Goal: Task Accomplishment & Management: Manage account settings

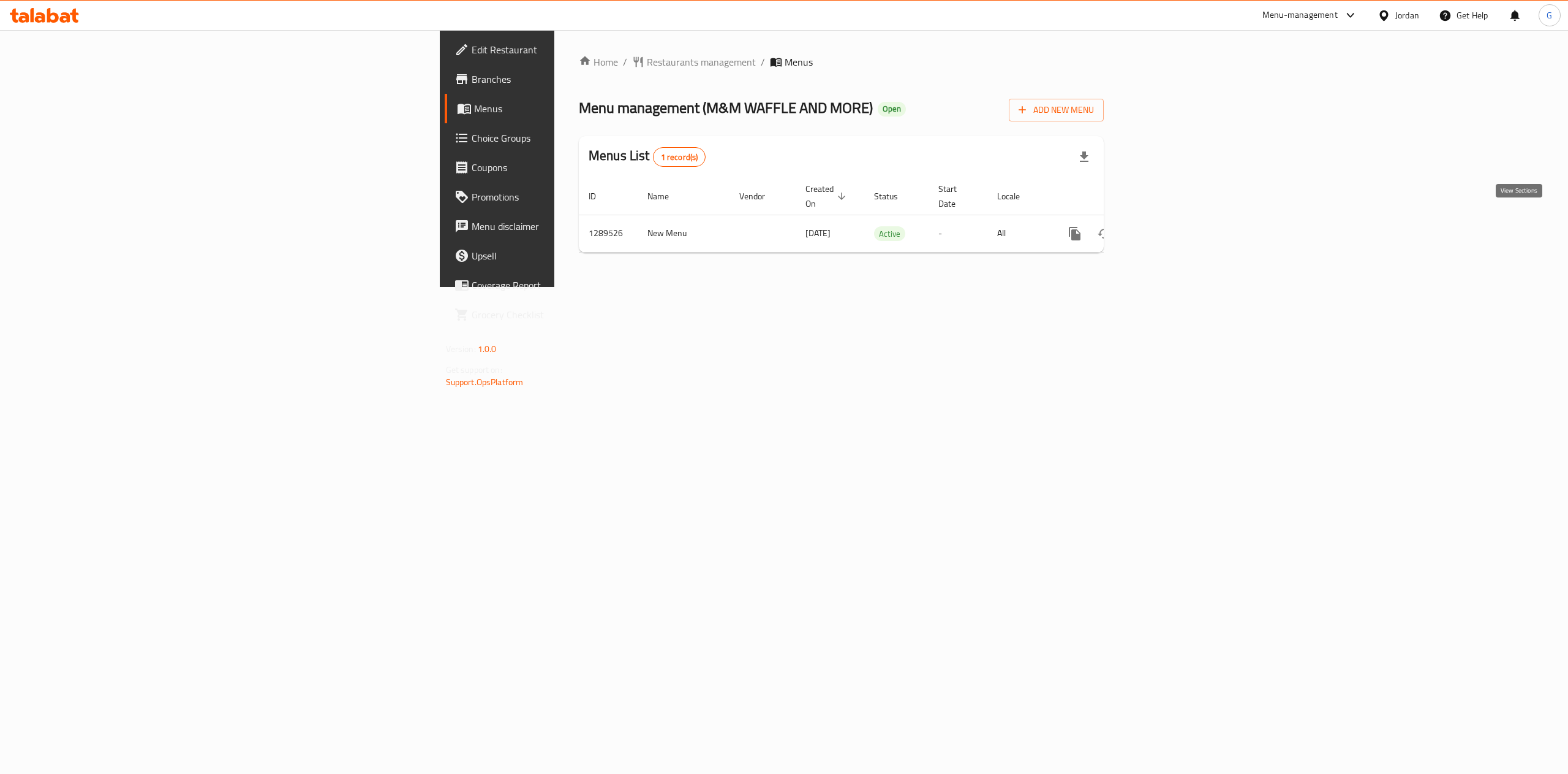
click at [1171, 226] on icon "enhanced table" at bounding box center [1163, 233] width 15 height 15
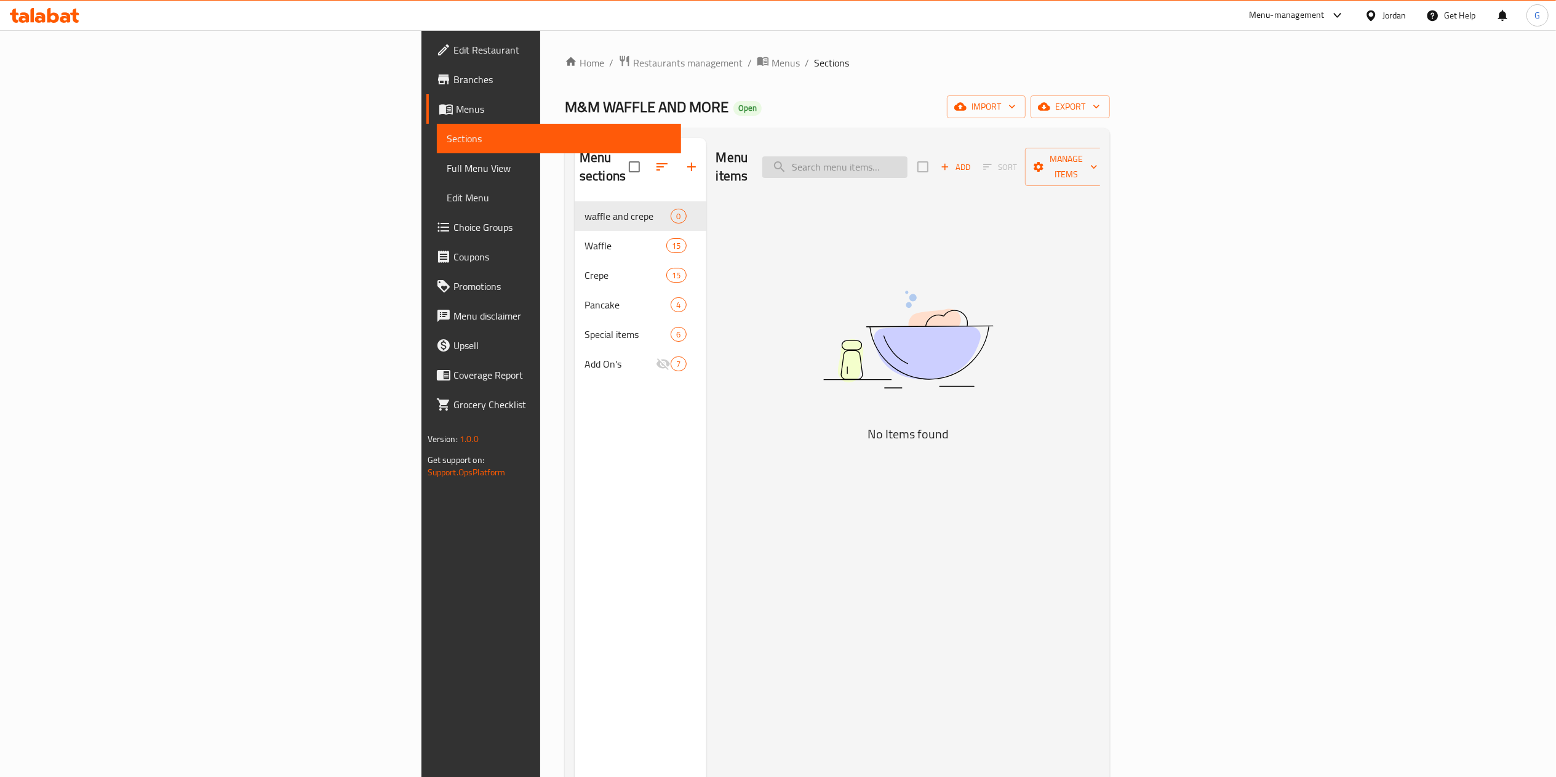
click at [908, 158] on input "search" at bounding box center [834, 167] width 145 height 22
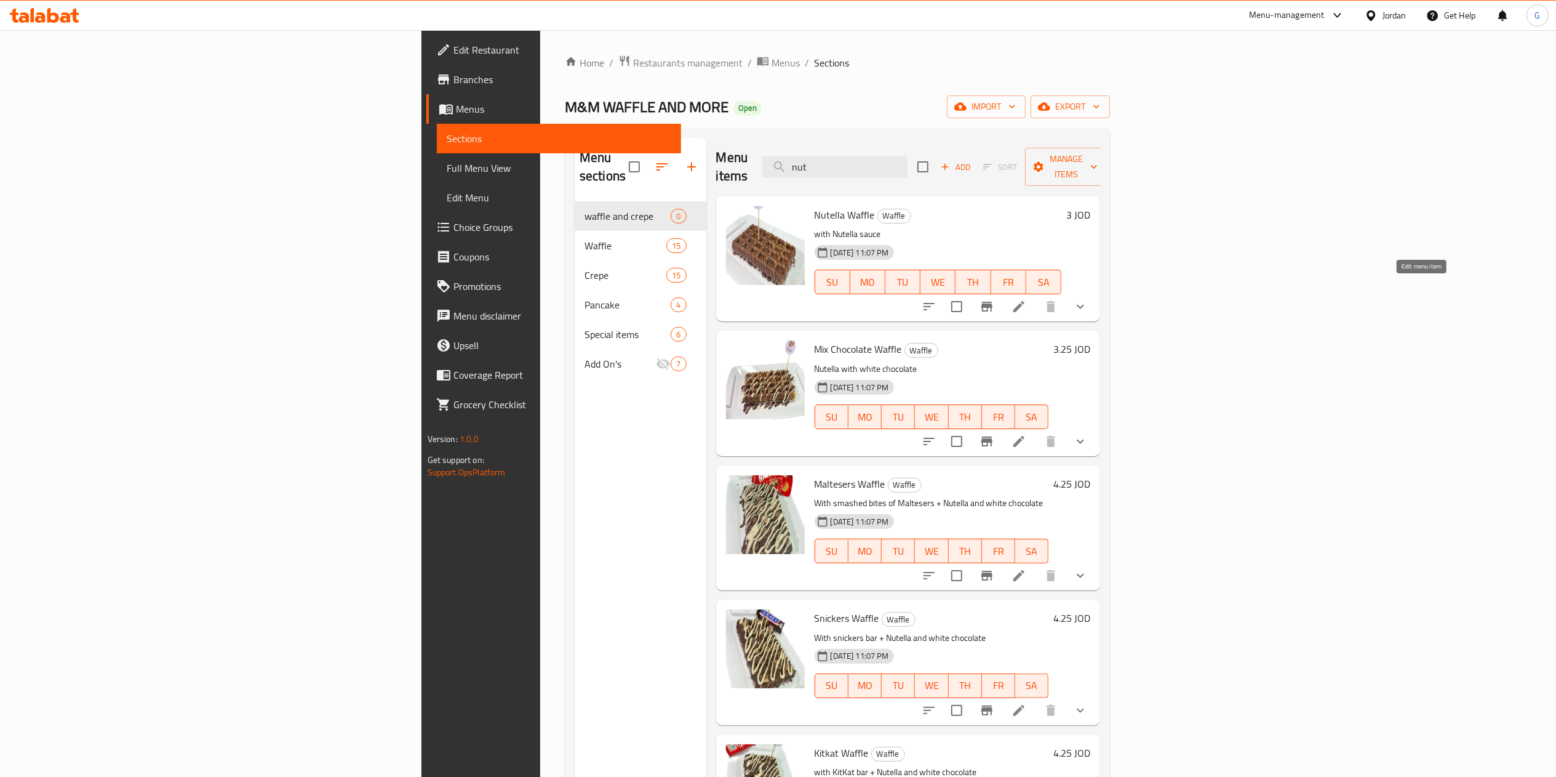
type input "nut"
click at [1027, 299] on icon at bounding box center [1019, 306] width 15 height 15
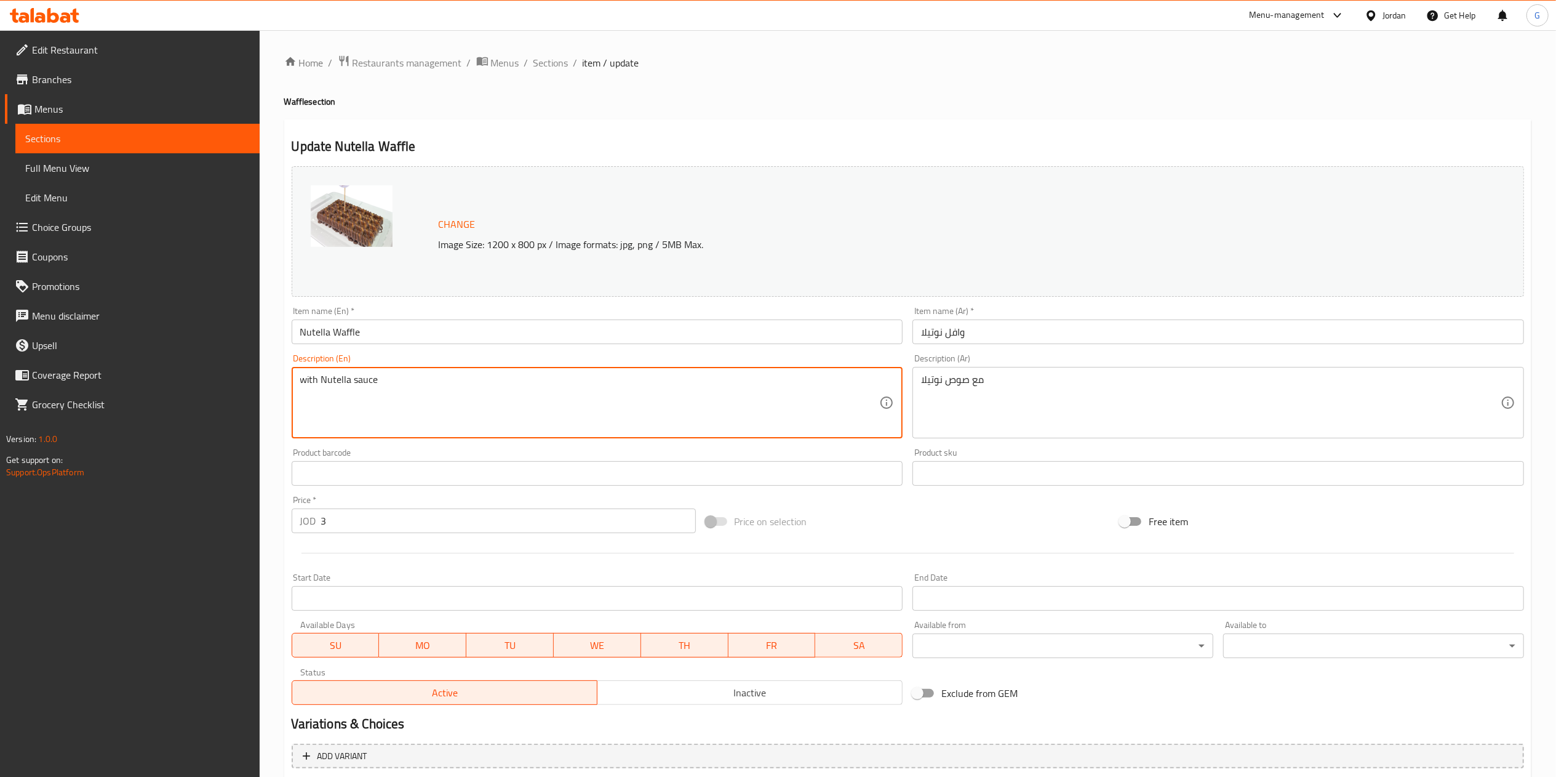
click at [436, 378] on textarea "with Nutella sauce" at bounding box center [590, 403] width 580 height 58
paste textarea "nutella ( alternative ) waffl"
type textarea "nutella ( alternative ) waffle"
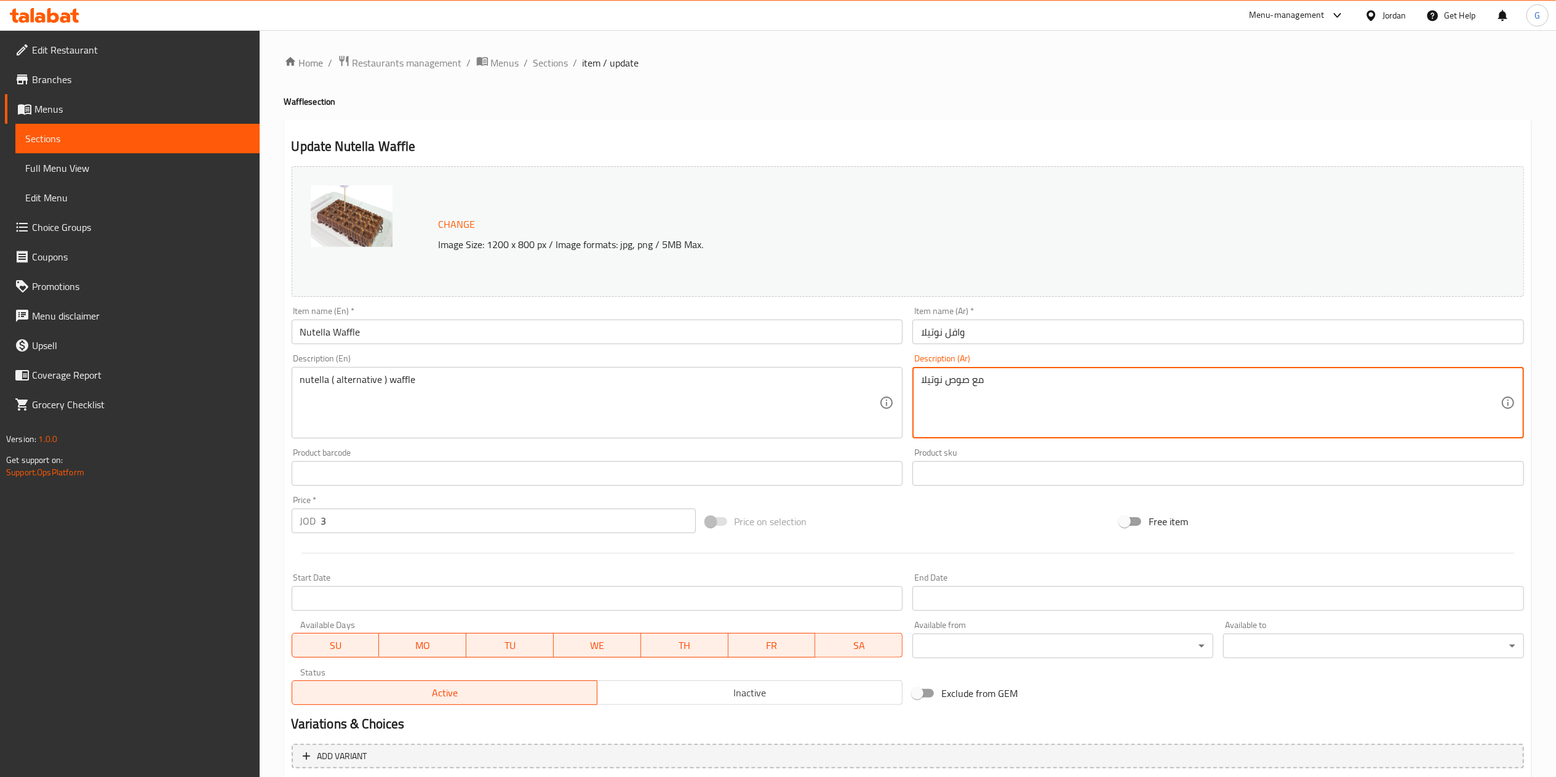
click at [942, 383] on textarea "مع صوص نوتيلا" at bounding box center [1211, 403] width 580 height 58
type textarea "مع صوص بديل نوتيلا"
click at [990, 337] on input "وافل نوتيلا" at bounding box center [1219, 331] width 612 height 25
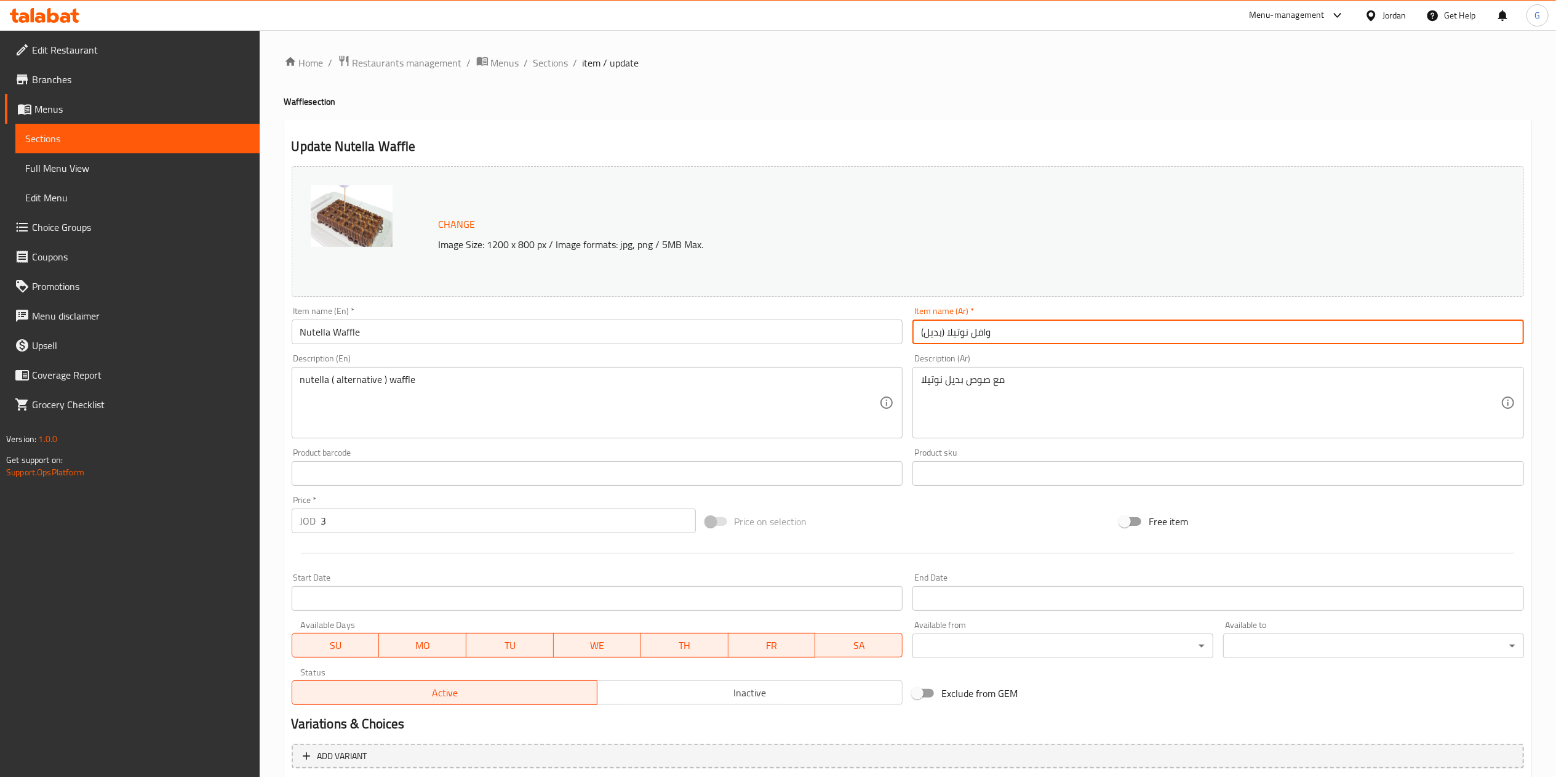
type input "وافل نوتيلا (بديل)"
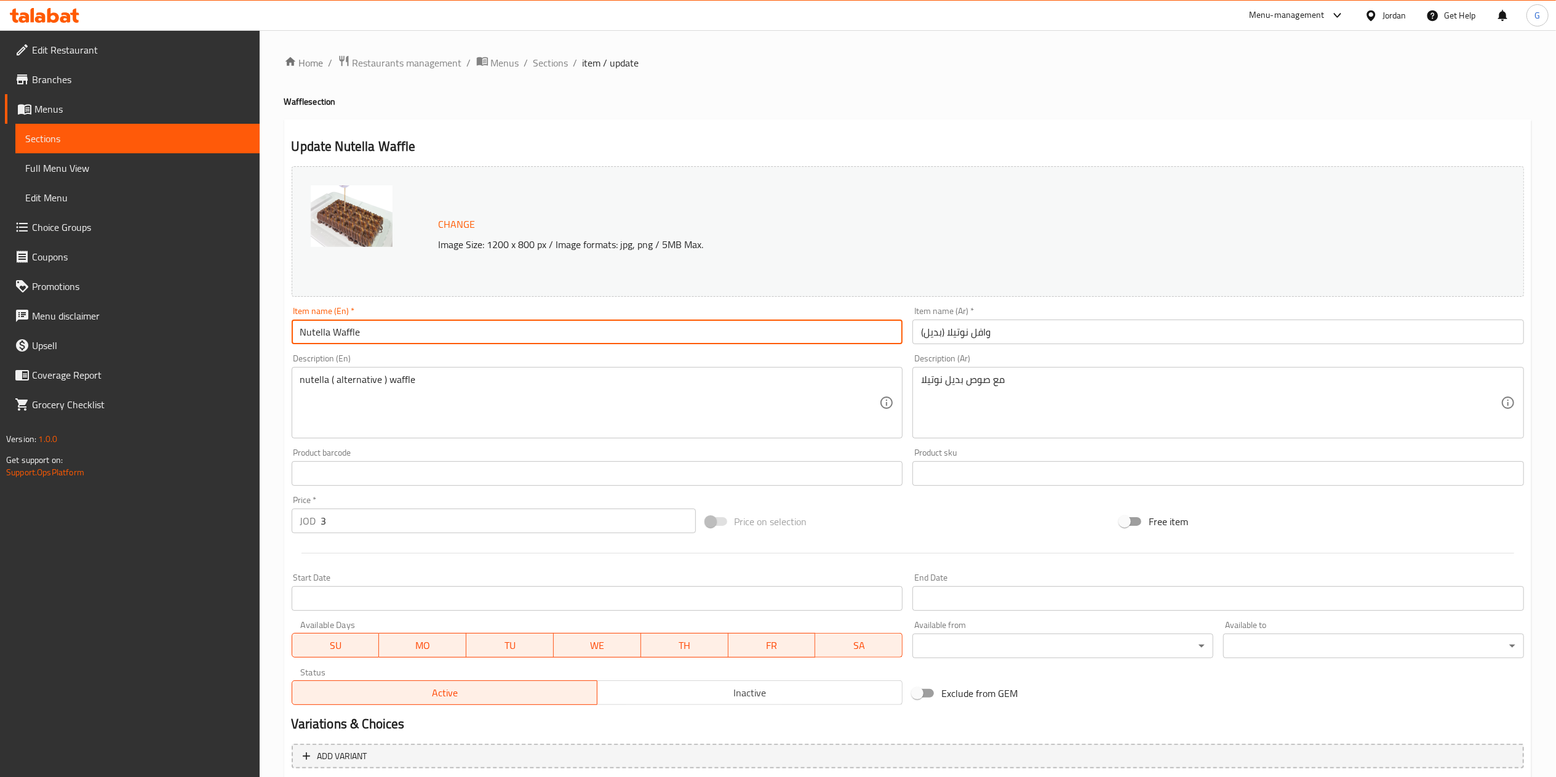
click at [705, 322] on input "Nutella Waffle" at bounding box center [598, 331] width 612 height 25
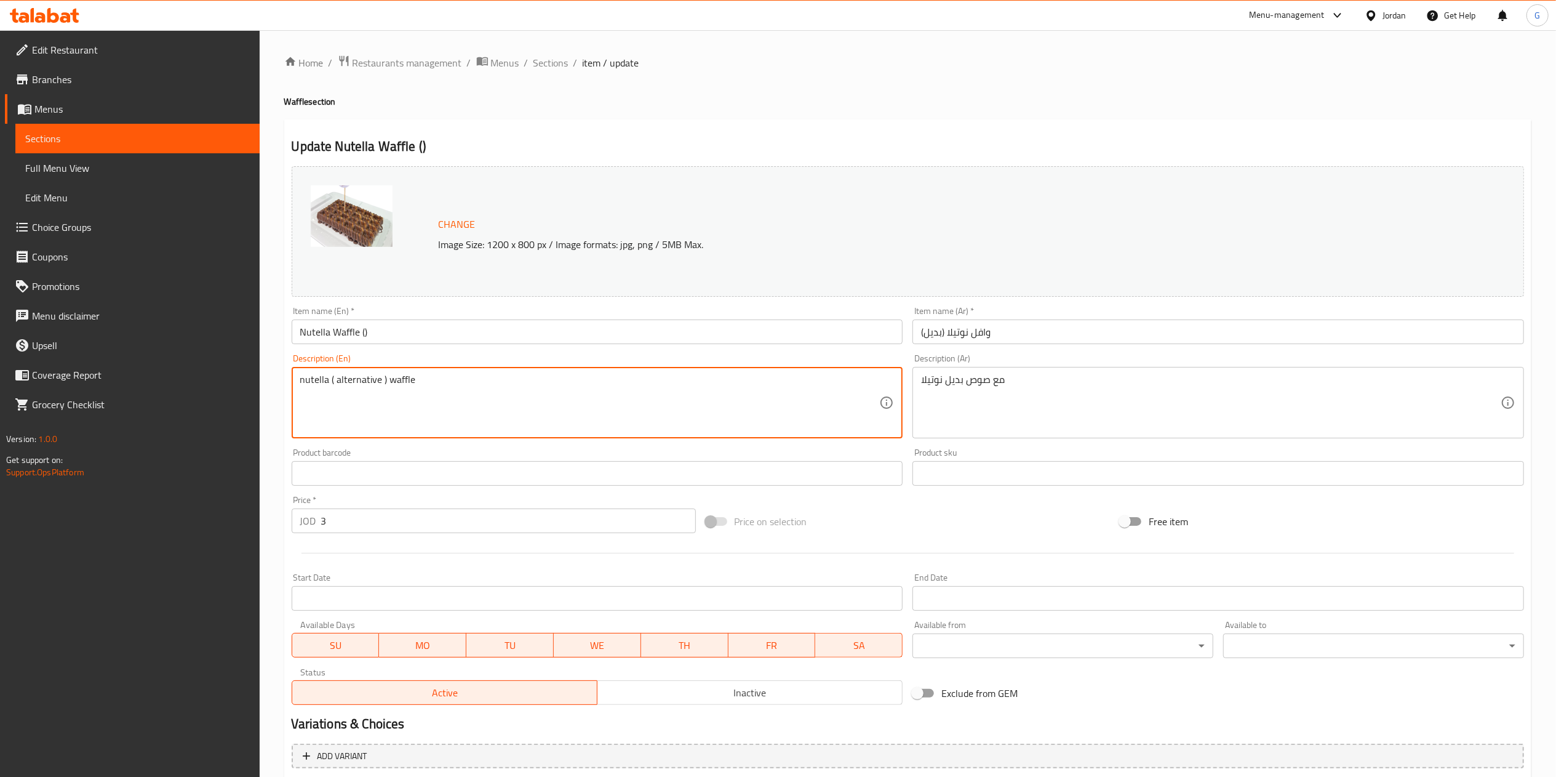
click at [378, 377] on textarea "nutella ( alternative ) waffle" at bounding box center [590, 403] width 580 height 58
click at [364, 377] on textarea "nutella ( alternative ) waffle" at bounding box center [590, 403] width 580 height 58
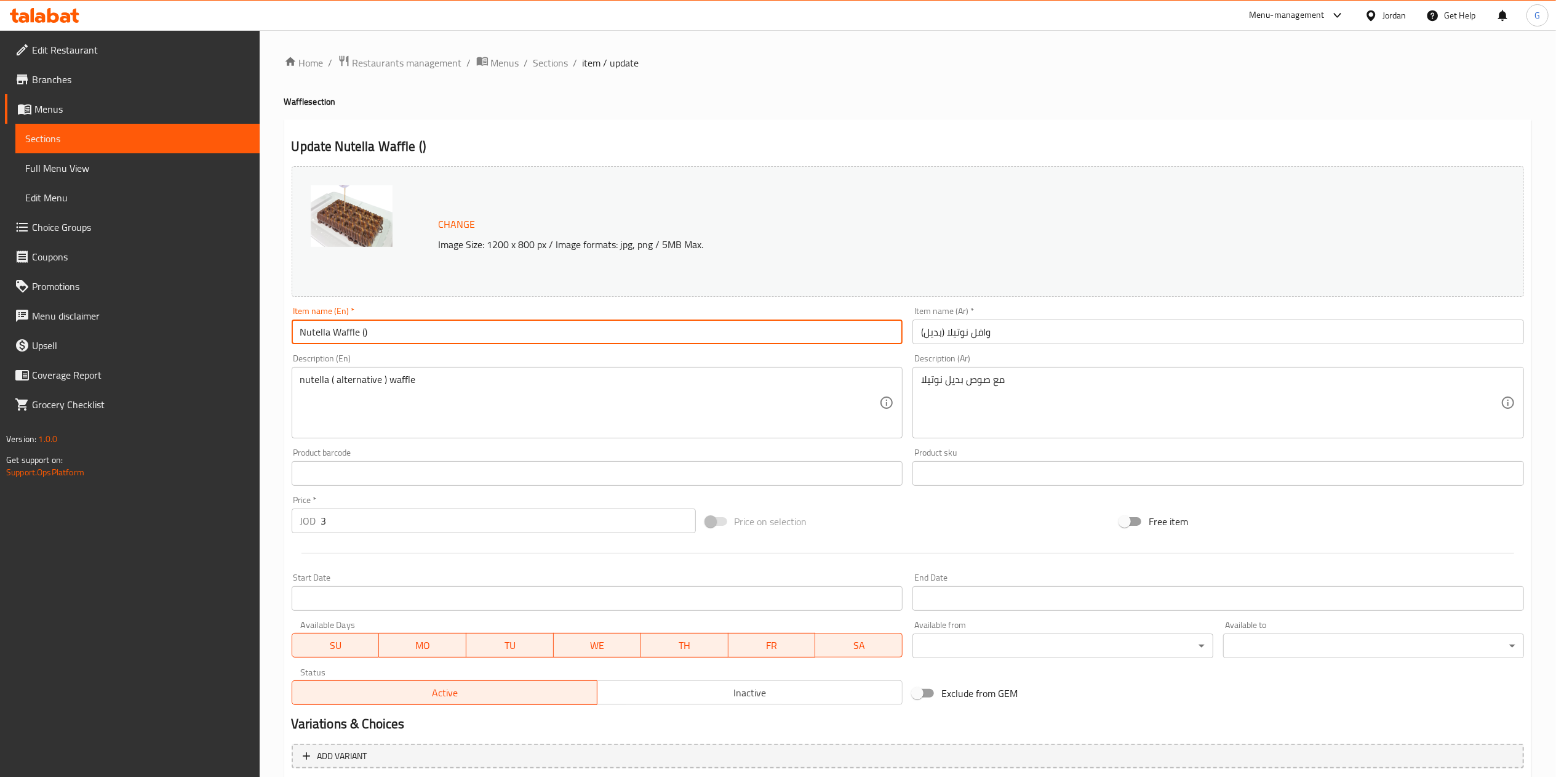
click at [361, 326] on input "Nutella Waffle ()" at bounding box center [598, 331] width 612 height 25
paste input "alternative"
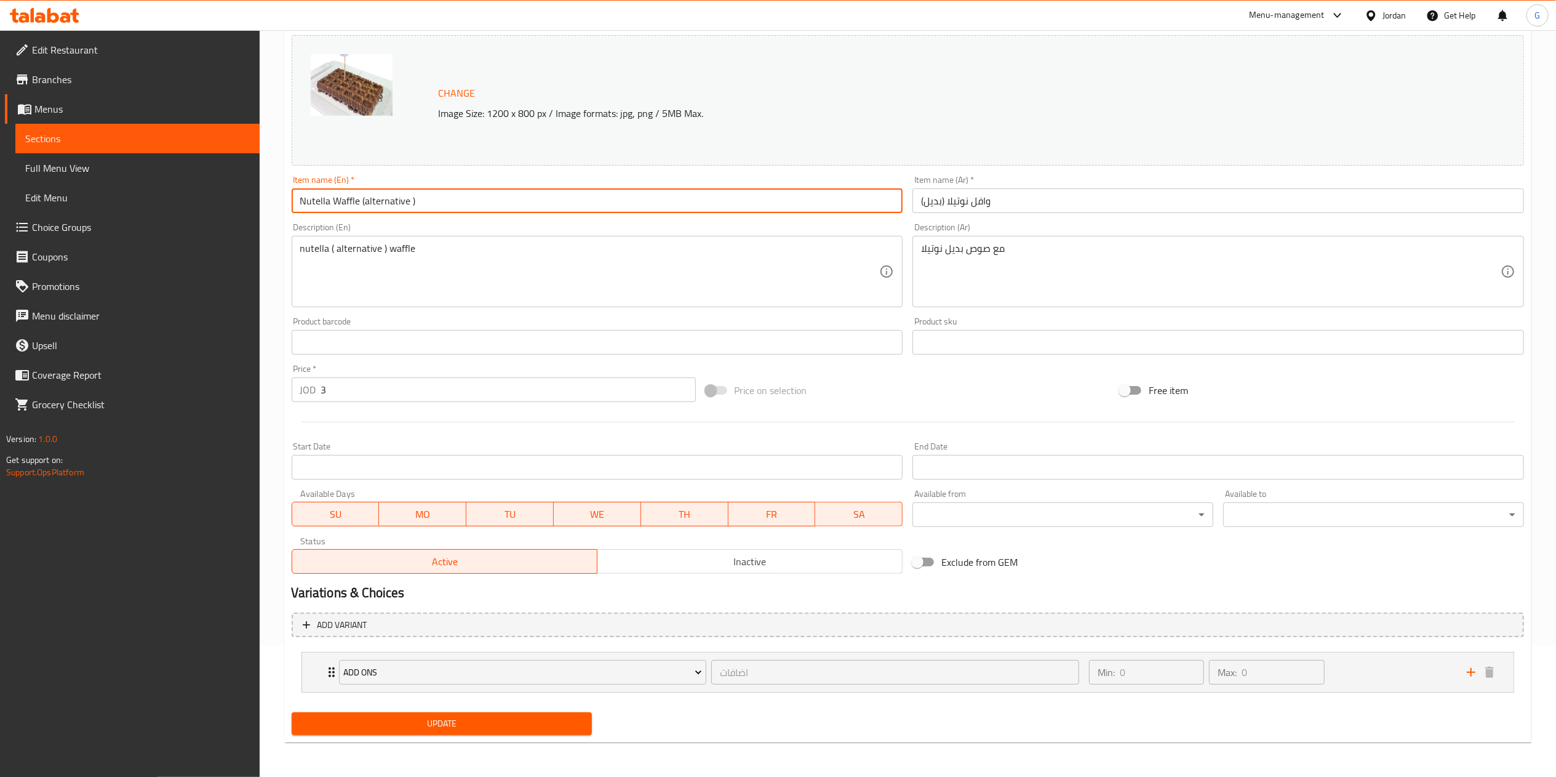
type input "Nutella Waffle (alternative )"
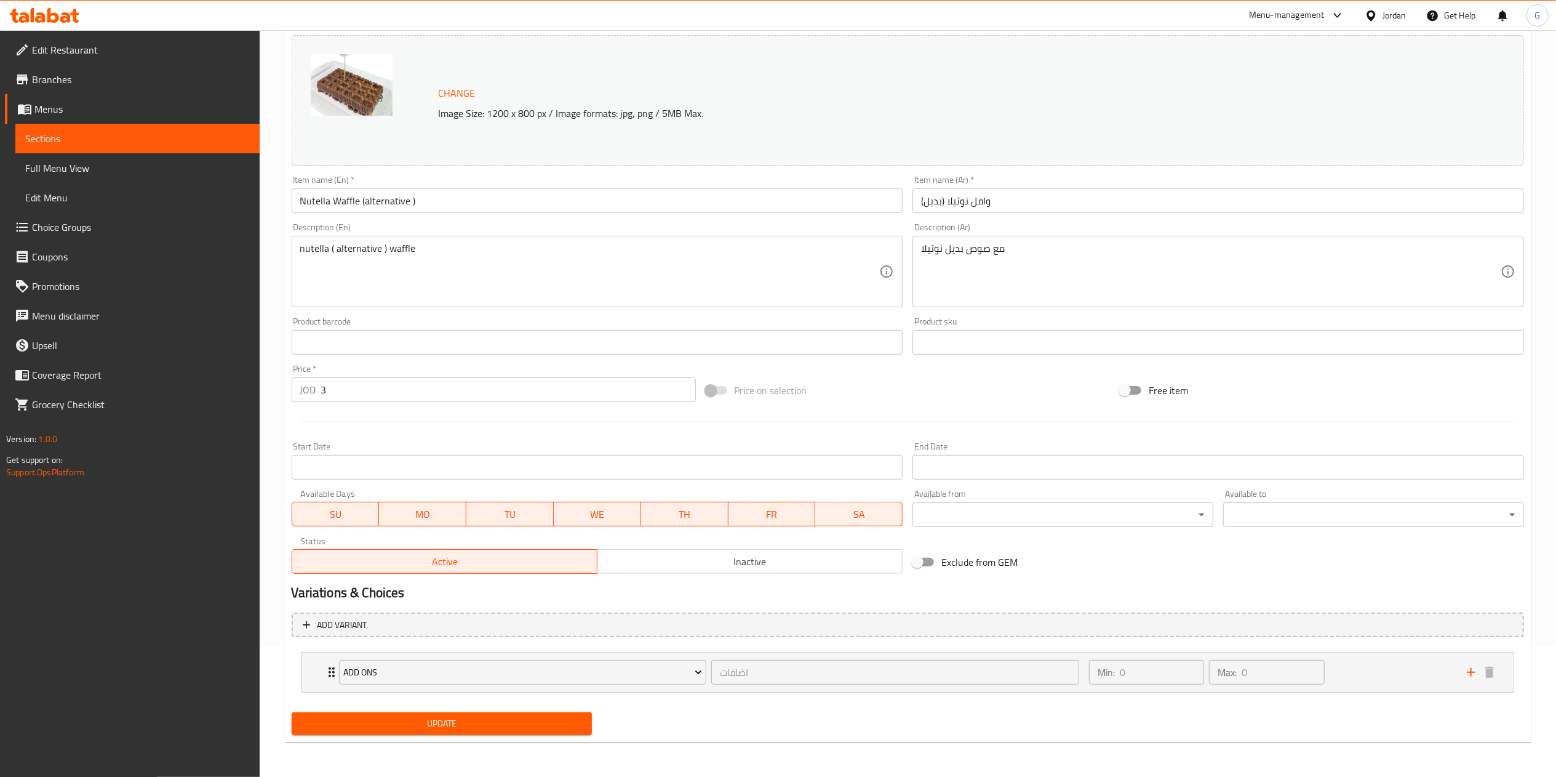
click at [524, 708] on div "Update" at bounding box center [442, 723] width 311 height 33
click at [518, 716] on span "Update" at bounding box center [442, 723] width 281 height 15
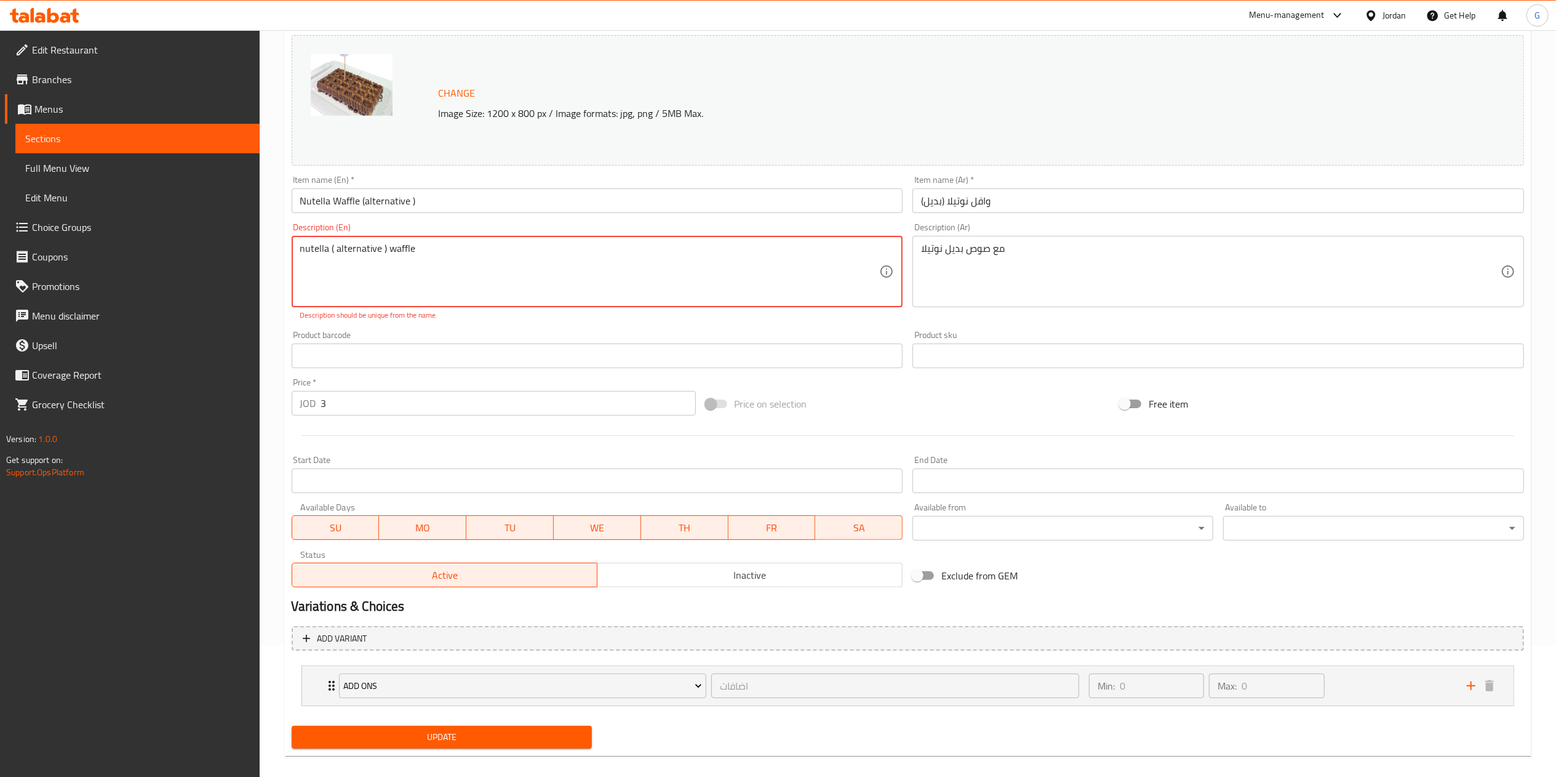
click at [329, 248] on textarea "nutella ( alternative ) waffle" at bounding box center [590, 271] width 580 height 58
click at [336, 248] on textarea "nutella ( alternative ) waffle" at bounding box center [590, 271] width 580 height 58
click at [496, 738] on span "Update" at bounding box center [442, 736] width 281 height 15
click at [311, 253] on textarea "nutella alternative waffle" at bounding box center [590, 271] width 580 height 58
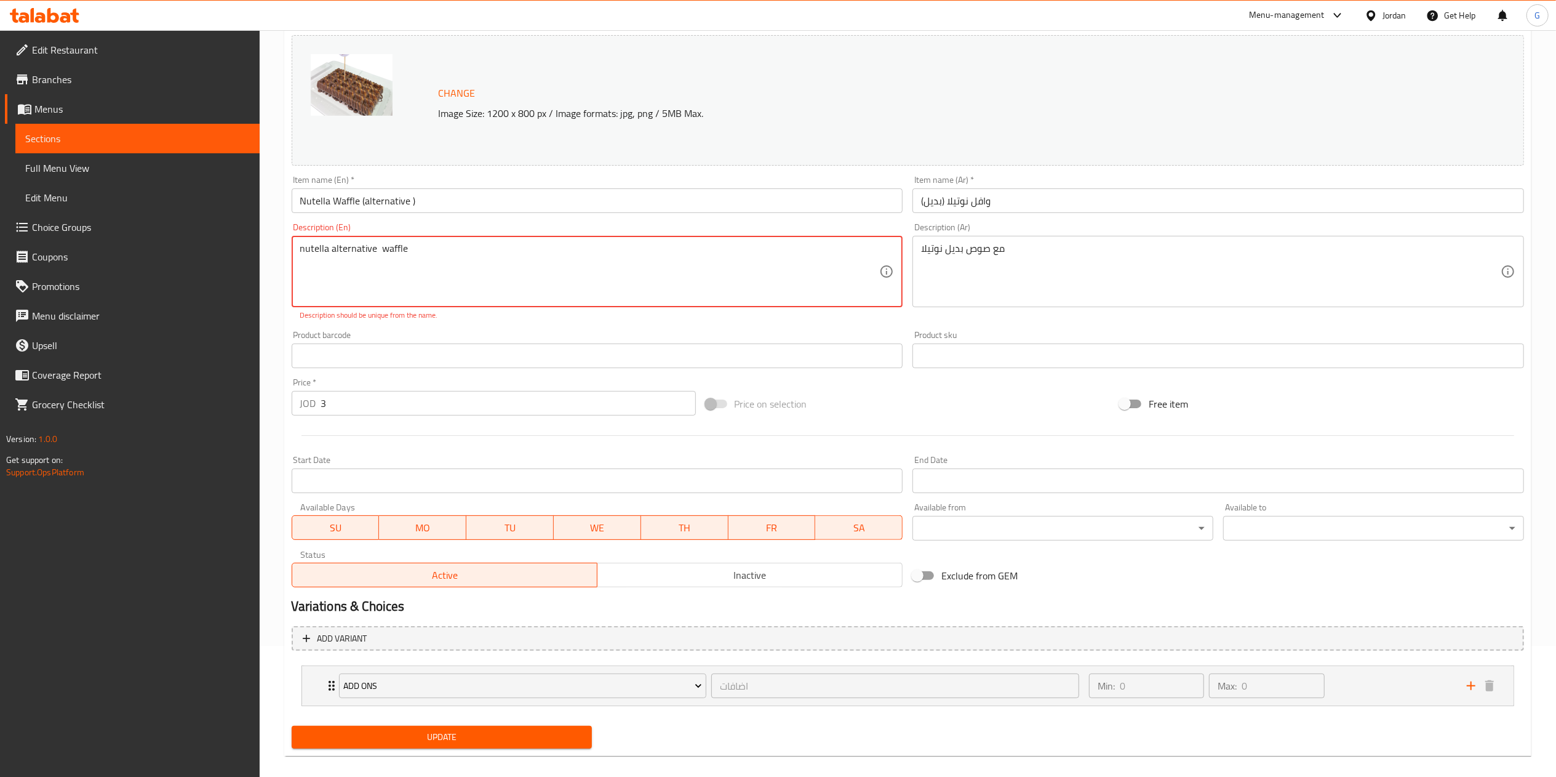
click at [311, 253] on textarea "nutella alternative waffle" at bounding box center [590, 271] width 580 height 58
click at [436, 741] on span "Update" at bounding box center [442, 736] width 281 height 15
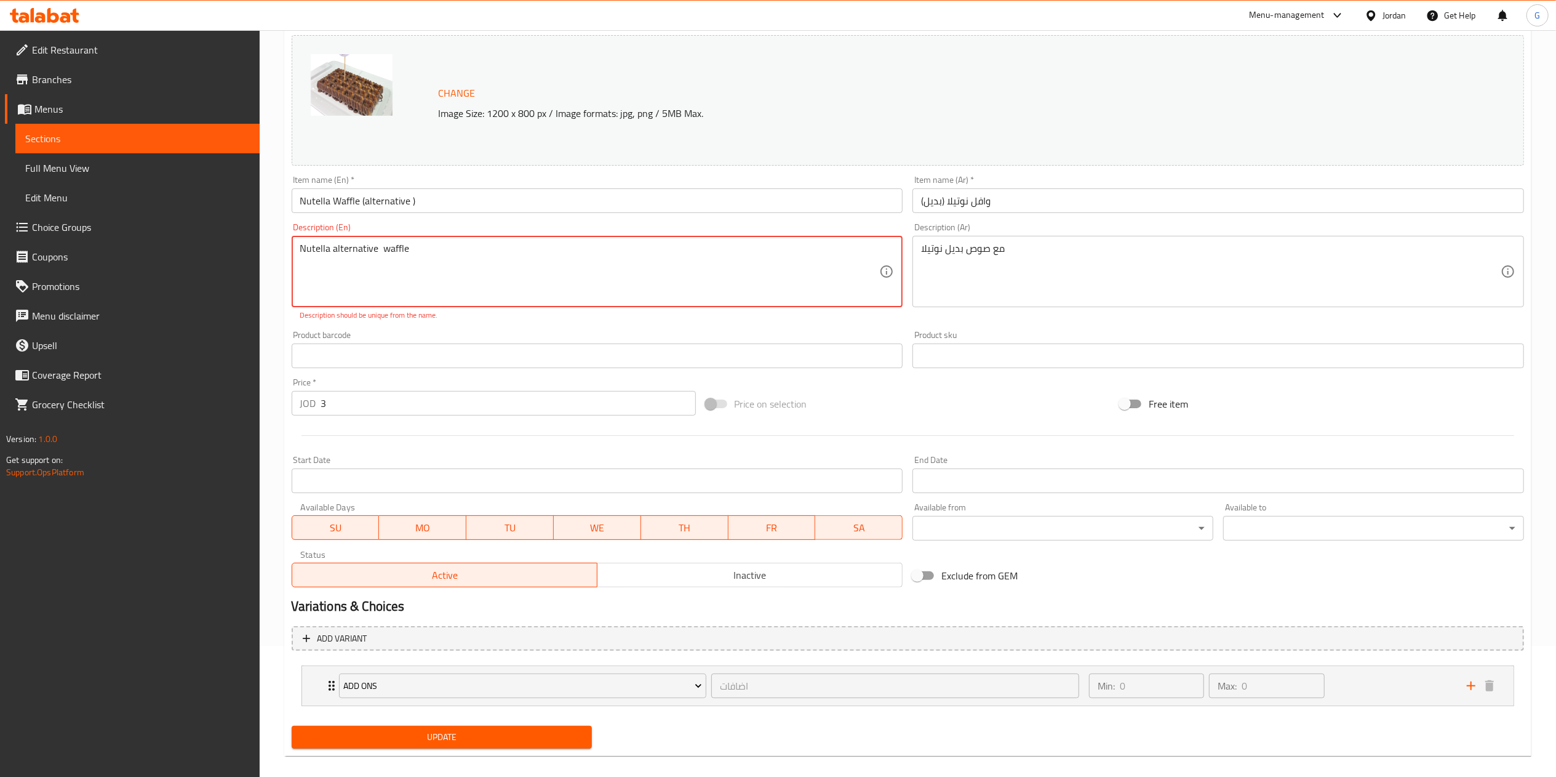
click at [306, 249] on textarea "Nutella alternative waffle" at bounding box center [590, 271] width 580 height 58
type textarea "alternative waffle"
click at [508, 728] on button "Update" at bounding box center [442, 737] width 301 height 23
click at [369, 247] on textarea "alternative waffle" at bounding box center [590, 271] width 580 height 58
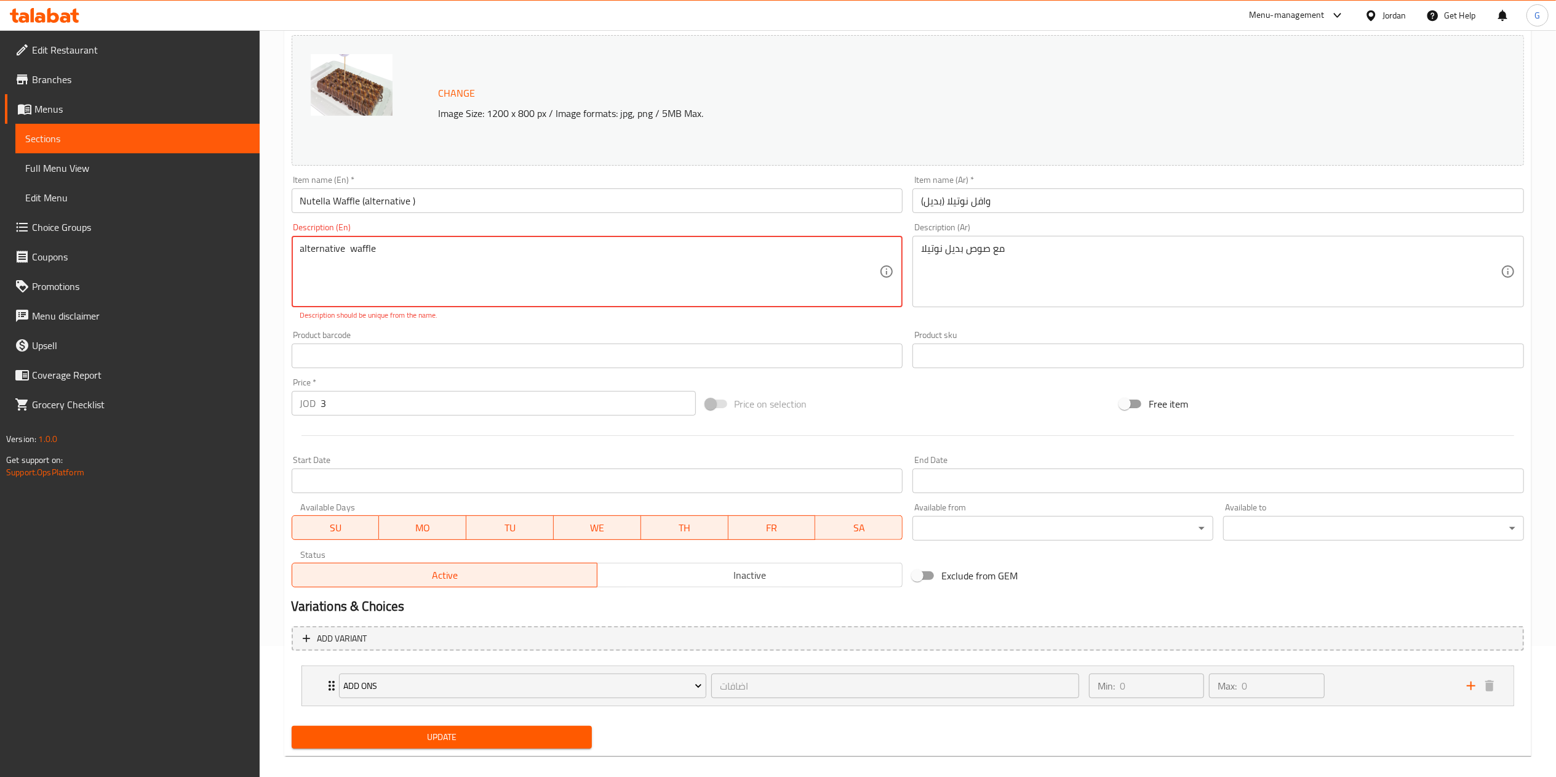
click at [369, 247] on textarea "alternative waffle" at bounding box center [590, 271] width 580 height 58
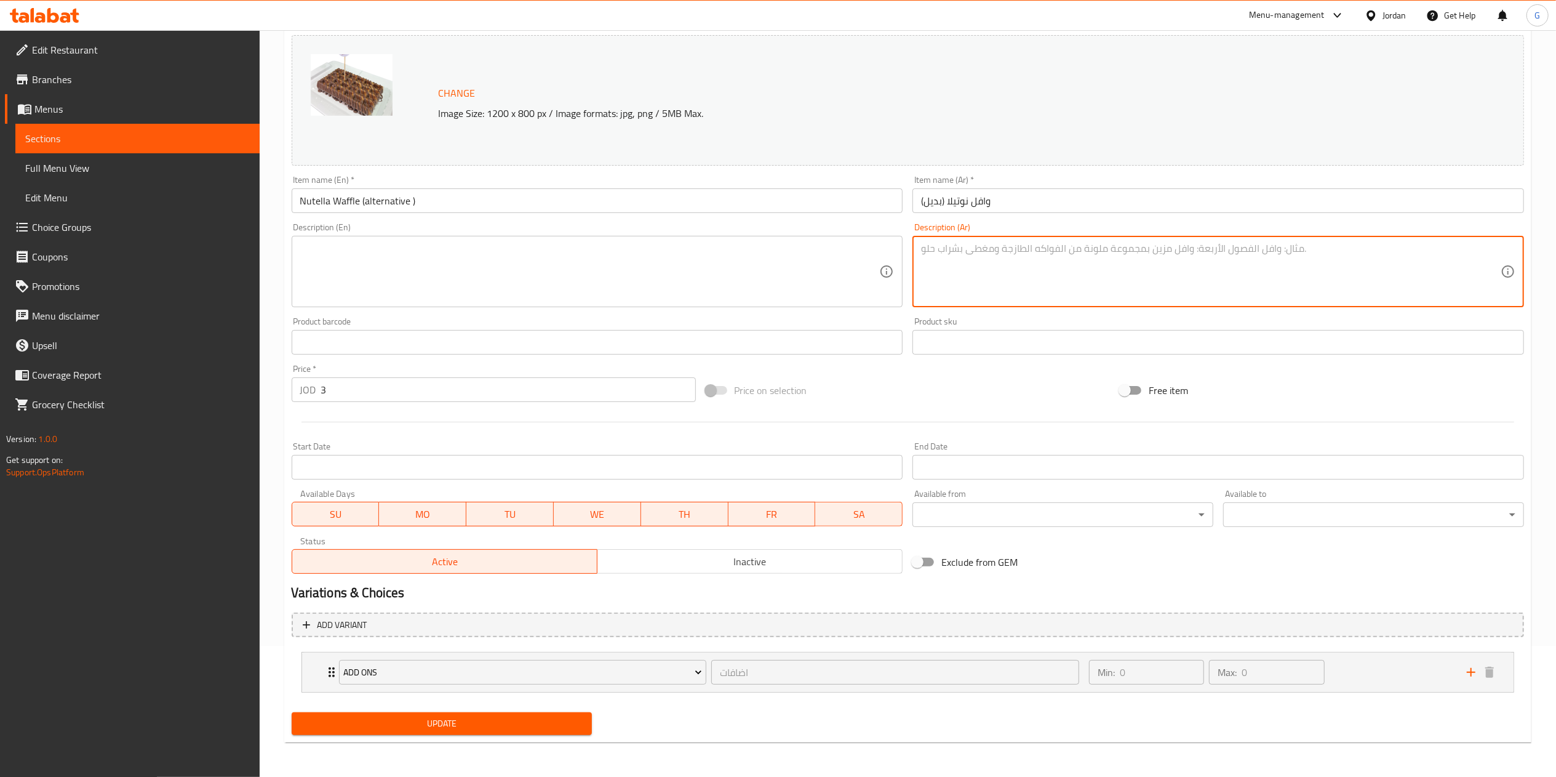
click at [490, 722] on span "Update" at bounding box center [442, 723] width 281 height 15
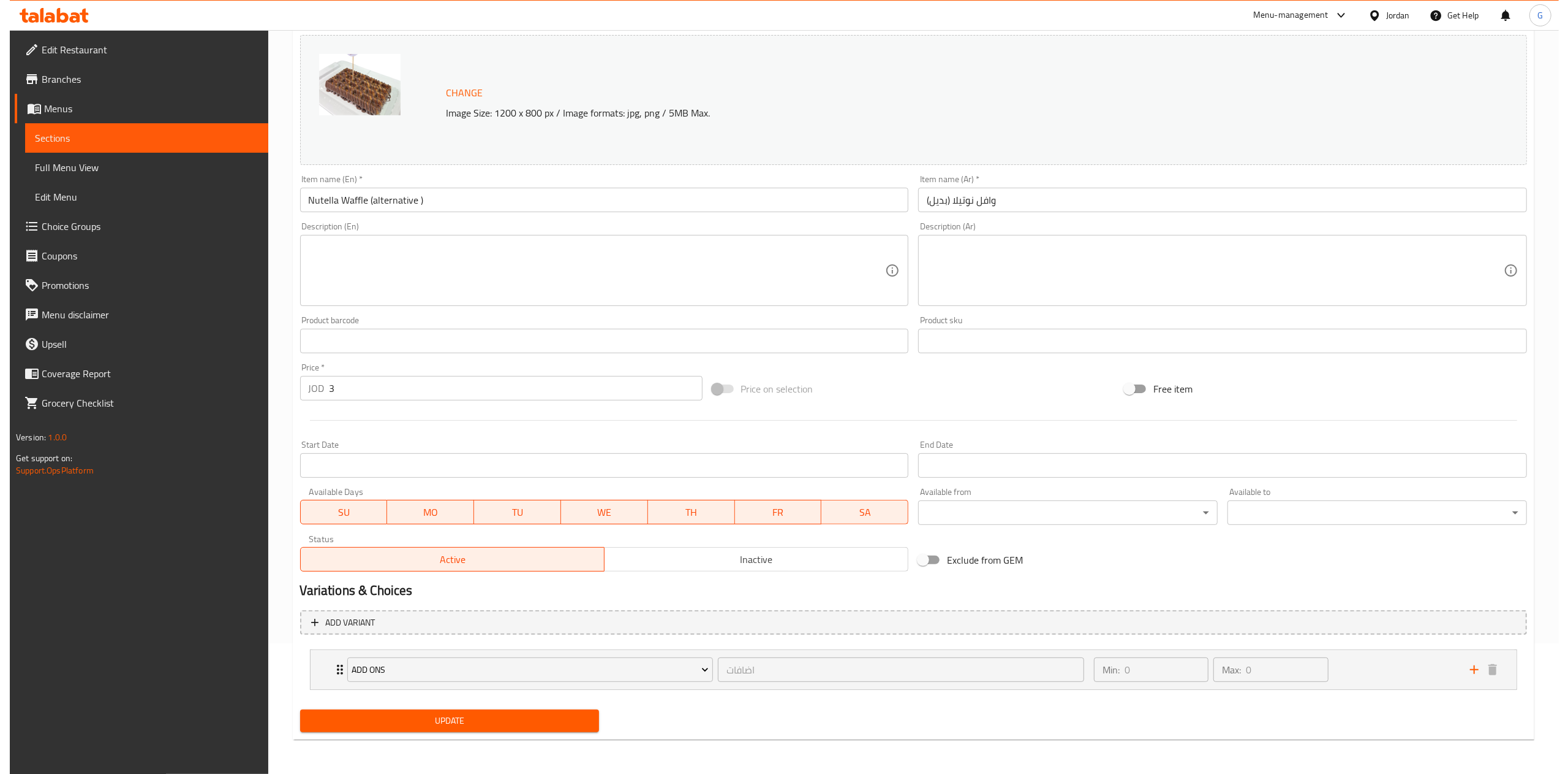
scroll to position [0, 0]
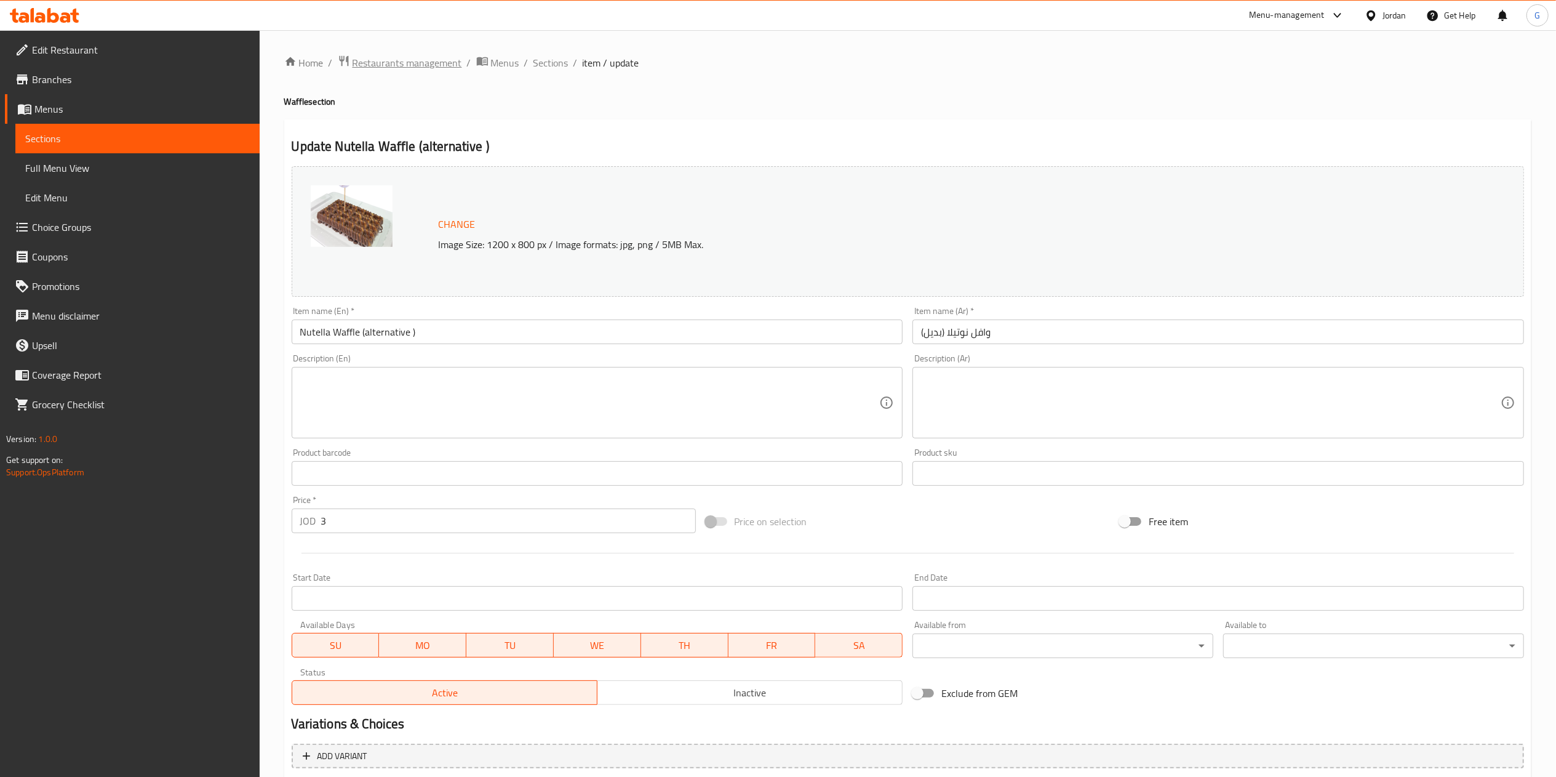
click at [441, 56] on span "Restaurants management" at bounding box center [408, 62] width 110 height 15
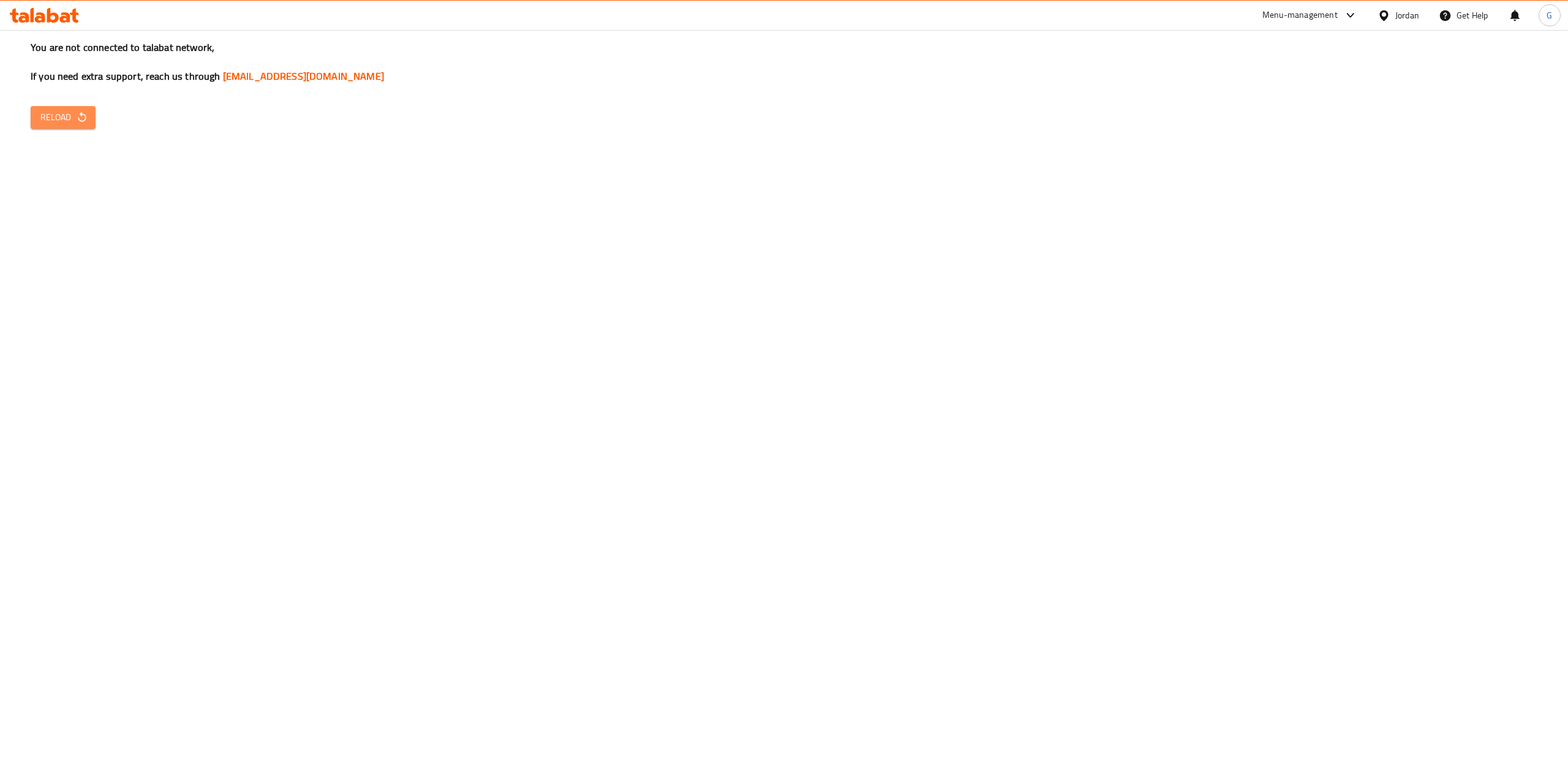
click at [60, 110] on span "Reload" at bounding box center [64, 117] width 46 height 15
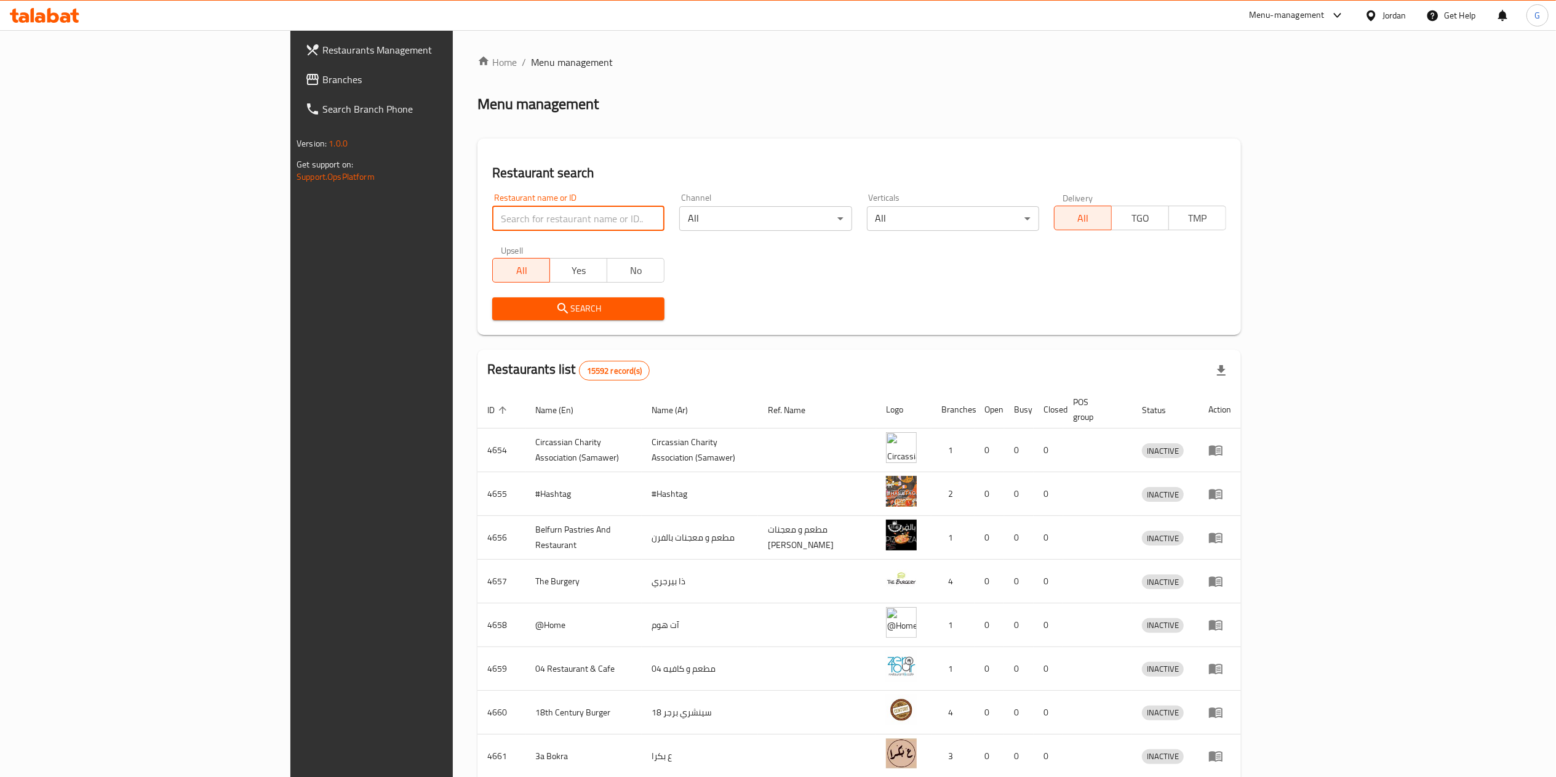
click at [492, 221] on input "search" at bounding box center [578, 218] width 172 height 25
paste input "31.94558191345353, 35.92561285391606"
type input "31.94558191345353, 35.92561285391606"
type input "قرمشة"
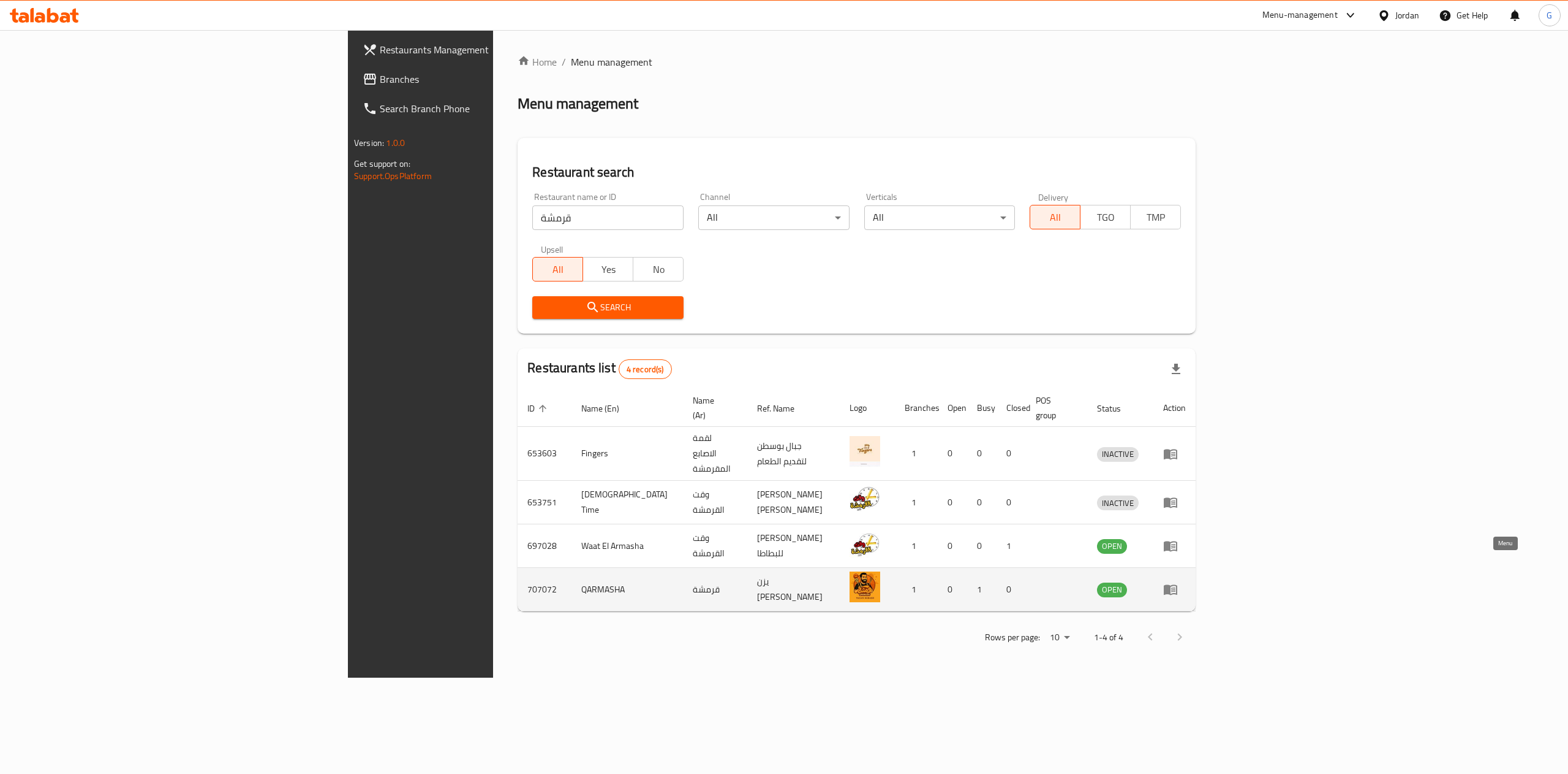
click at [1178, 585] on icon "enhanced table" at bounding box center [1171, 590] width 14 height 10
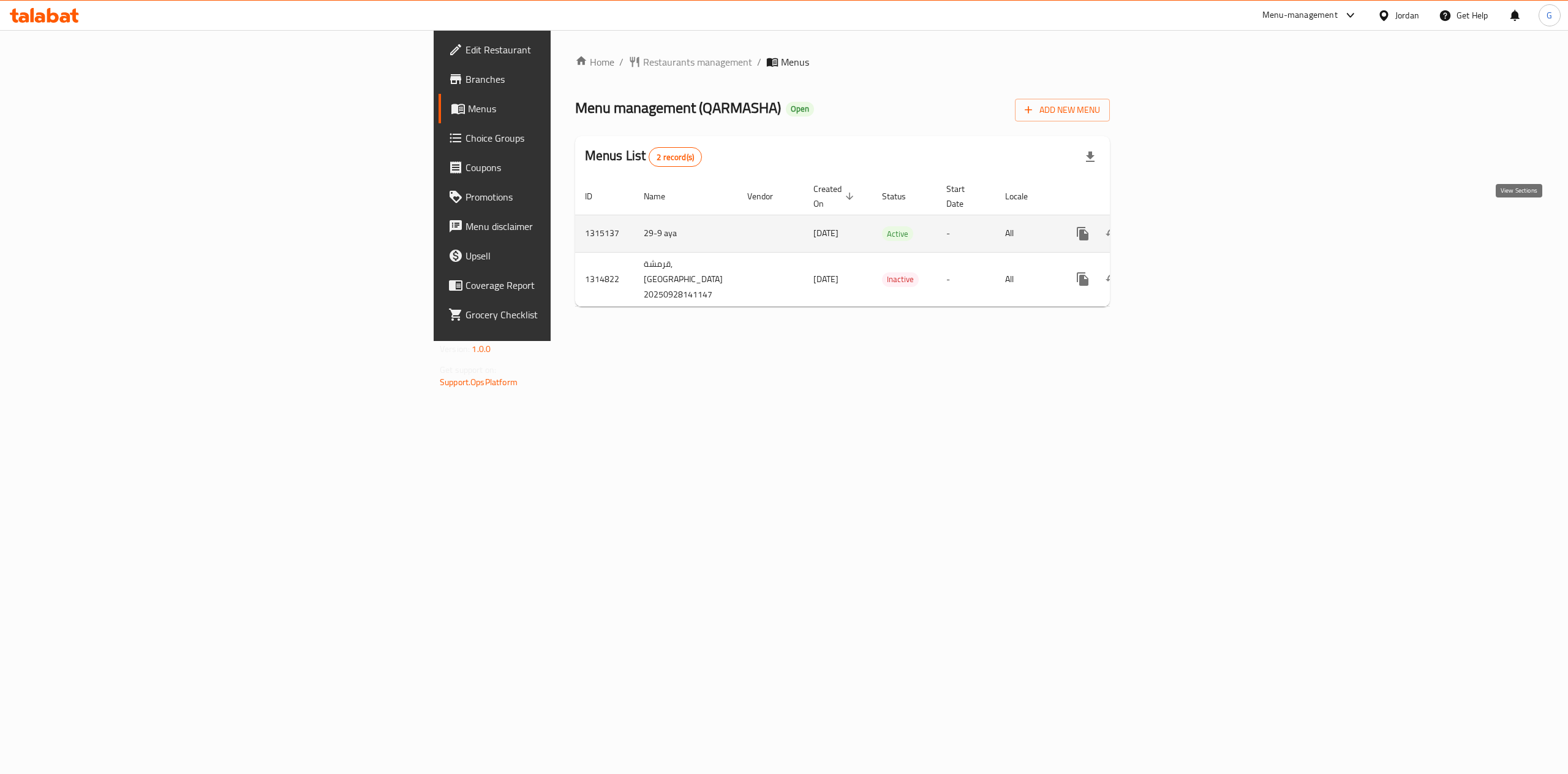
click at [1179, 226] on icon "enhanced table" at bounding box center [1171, 233] width 15 height 15
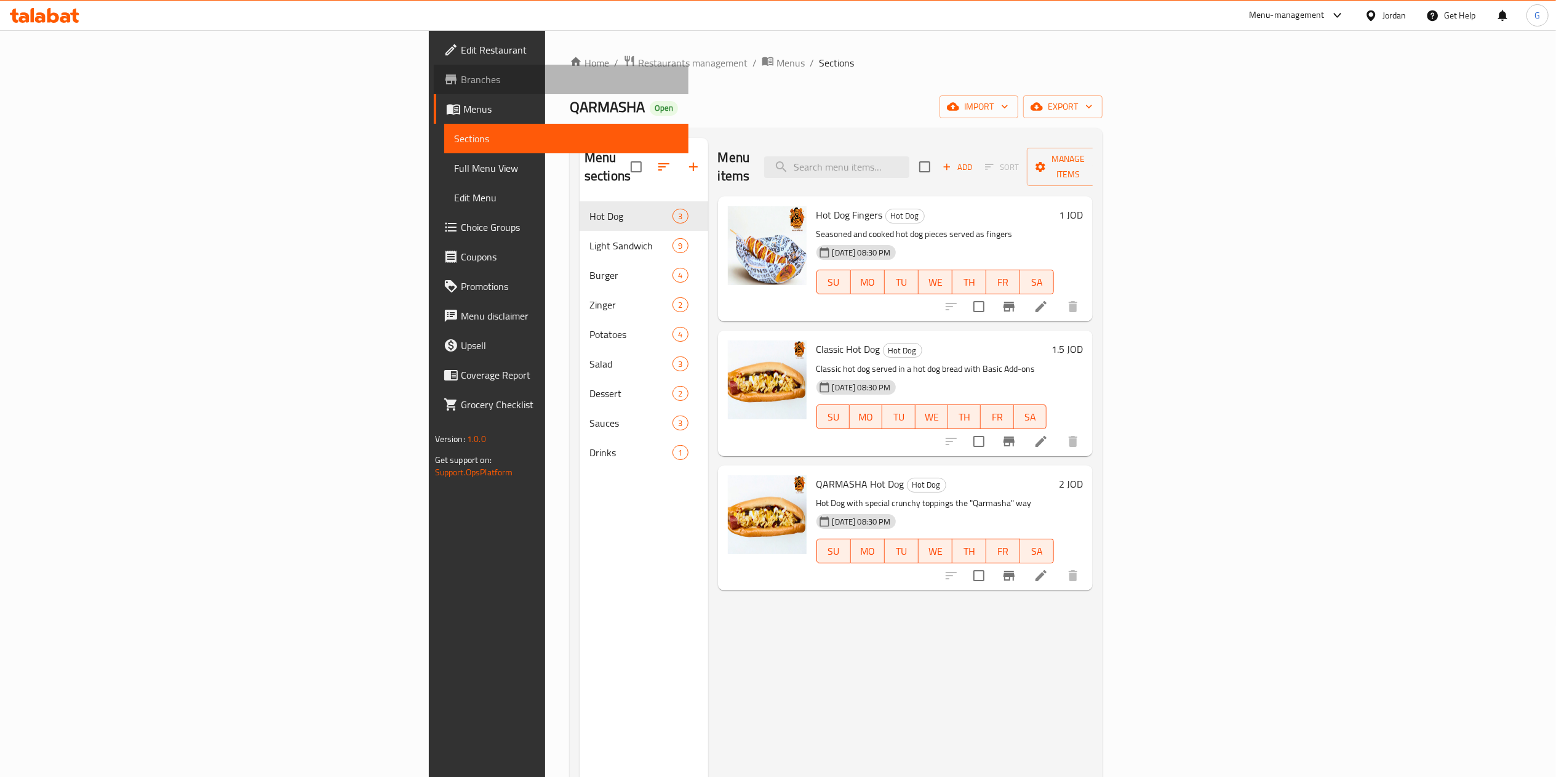
click at [461, 75] on span "Branches" at bounding box center [570, 79] width 218 height 15
